Goal: Transaction & Acquisition: Purchase product/service

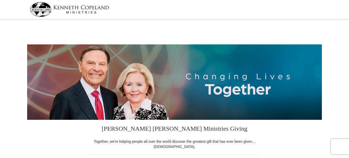
select select "MO"
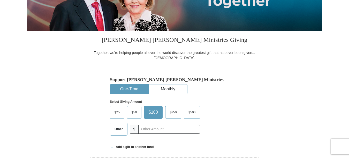
scroll to position [103, 0]
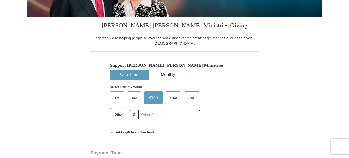
click at [134, 95] on span "$50" at bounding box center [134, 98] width 10 height 8
click at [0, 0] on input "$50" at bounding box center [0, 0] width 0 height 0
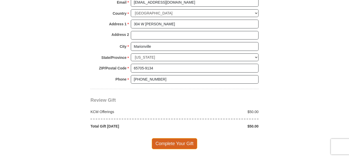
scroll to position [414, 0]
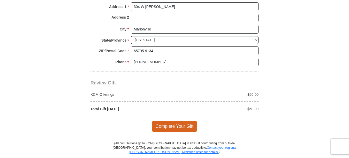
click at [172, 127] on span "Complete Your Gift" at bounding box center [175, 126] width 46 height 11
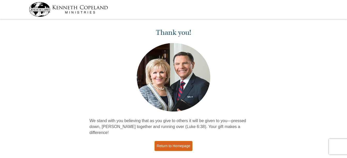
click at [182, 141] on link "Return to Homepage" at bounding box center [174, 146] width 38 height 10
